Goal: Obtain resource: Download file/media

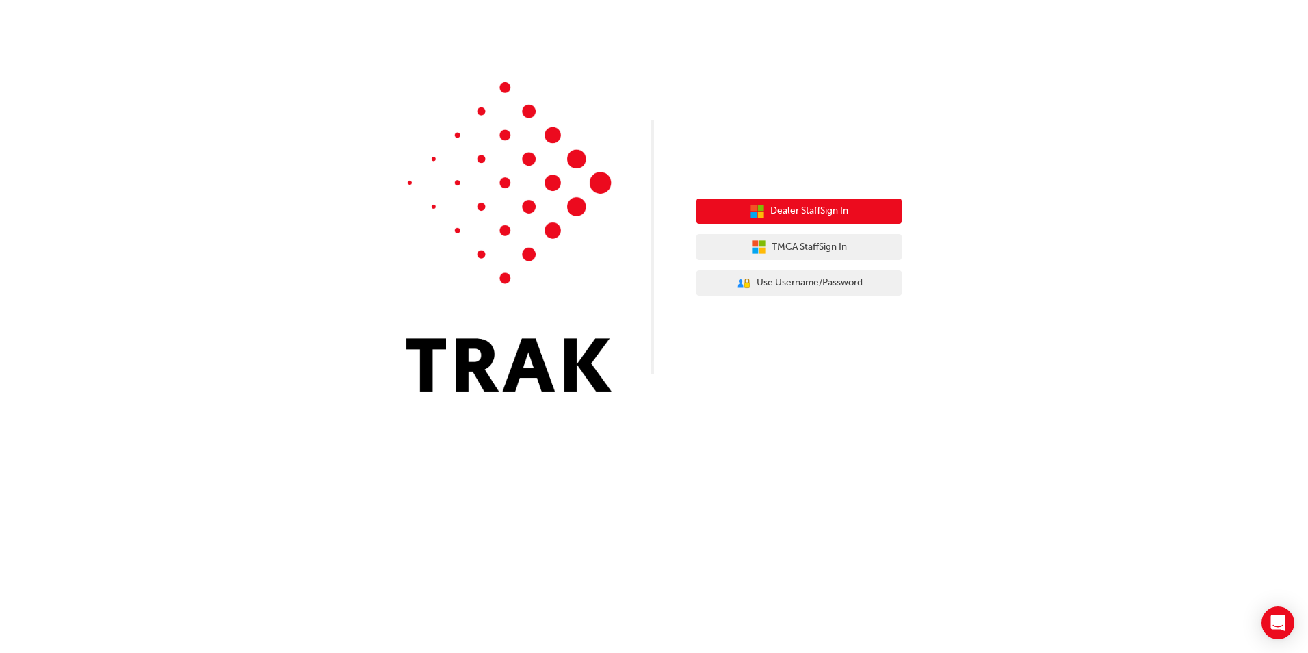
click at [798, 213] on span "Dealer Staff Sign In" at bounding box center [809, 211] width 78 height 16
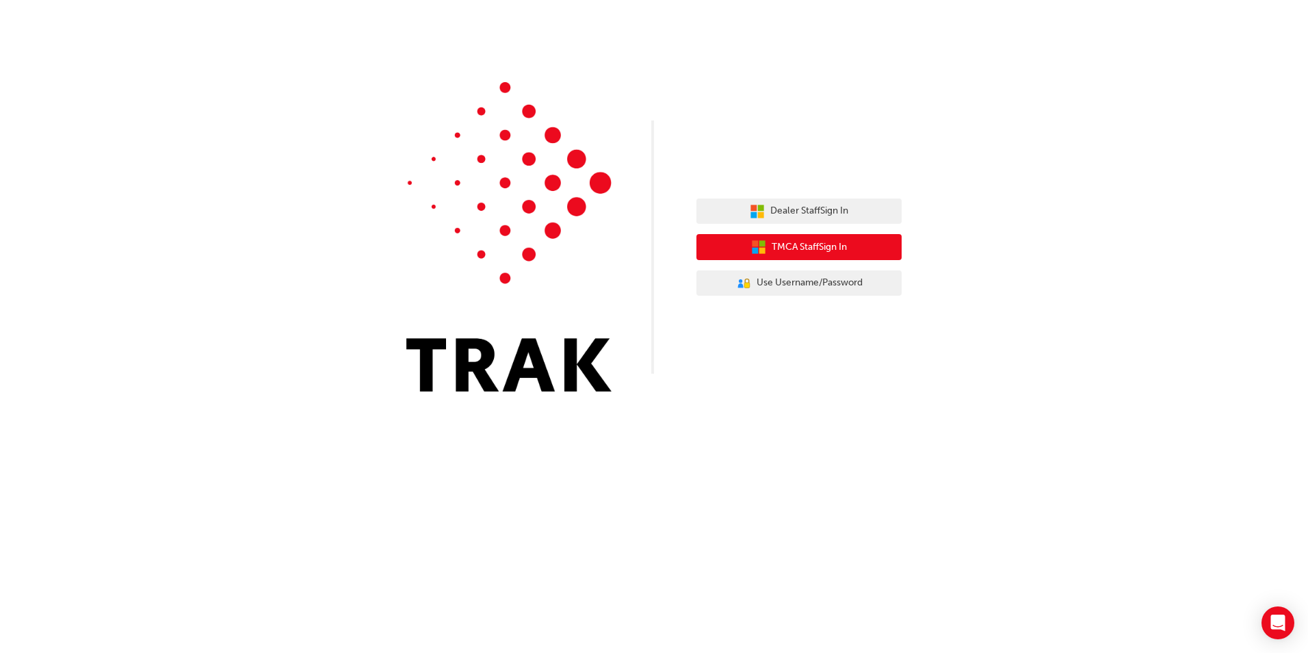
click at [734, 252] on button "TMCA Staff Sign In" at bounding box center [798, 247] width 205 height 26
